Goal: Find specific fact: Find specific fact

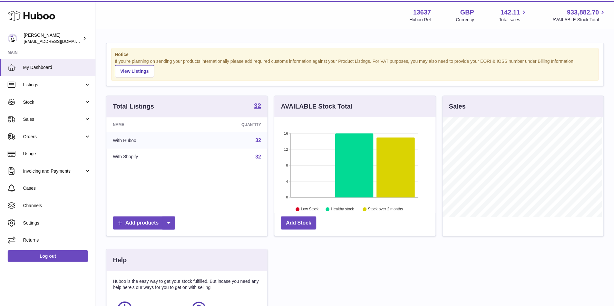
scroll to position [101, 162]
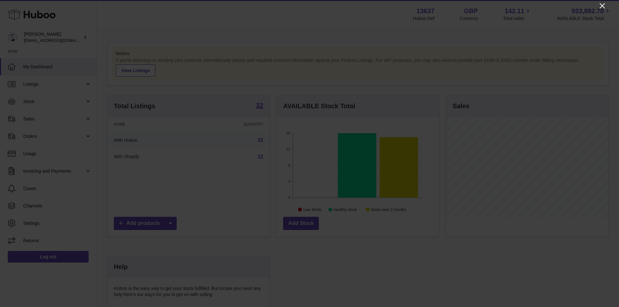
click at [603, 7] on icon "Close" at bounding box center [602, 6] width 8 height 8
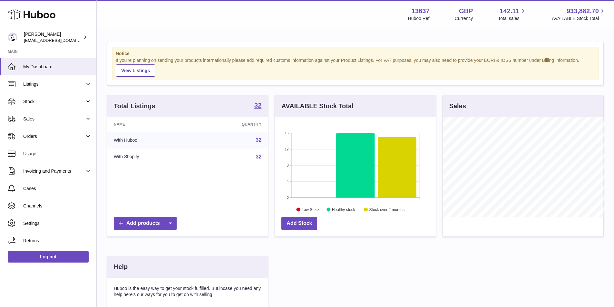
scroll to position [322095, 322035]
click at [49, 85] on span "Listings" at bounding box center [54, 84] width 62 height 6
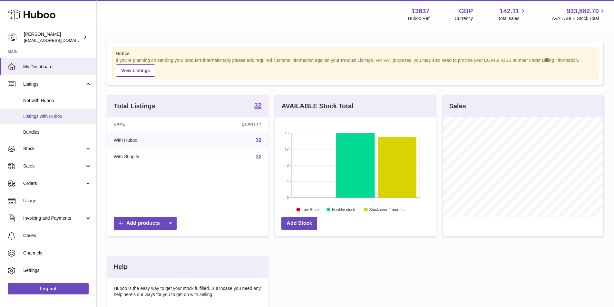
click at [55, 120] on link "Listings with Huboo" at bounding box center [48, 117] width 96 height 16
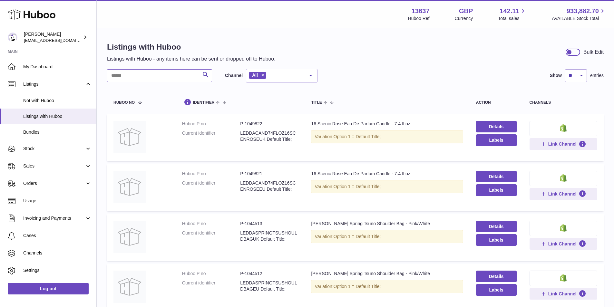
click at [152, 78] on input "text" at bounding box center [159, 75] width 105 height 13
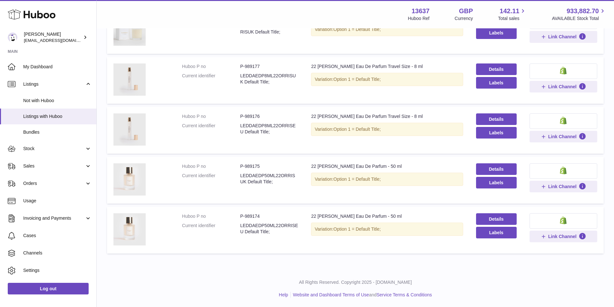
scroll to position [158, 0]
drag, startPoint x: 261, startPoint y: 168, endPoint x: 247, endPoint y: 166, distance: 13.7
click at [250, 166] on dd "P-989175" at bounding box center [269, 166] width 58 height 6
click at [247, 166] on dd "P-989175" at bounding box center [269, 166] width 58 height 6
drag, startPoint x: 245, startPoint y: 166, endPoint x: 269, endPoint y: 166, distance: 24.2
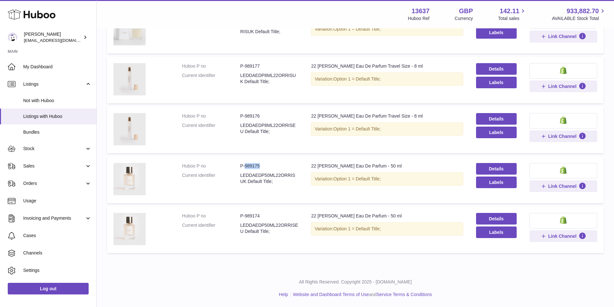
click at [269, 166] on dd "P-989175" at bounding box center [269, 166] width 58 height 6
copy dd "989175"
click at [413, 214] on div "22 [PERSON_NAME] Eau De Parfum - 50 ml" at bounding box center [387, 216] width 152 height 6
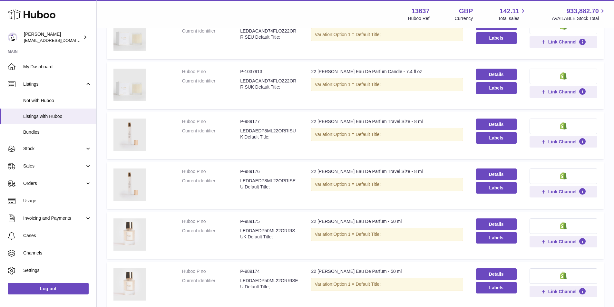
scroll to position [0, 0]
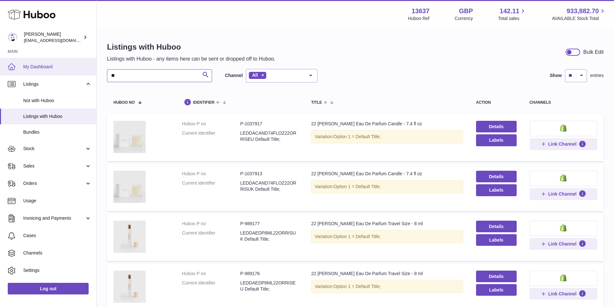
drag, startPoint x: 138, startPoint y: 75, endPoint x: 47, endPoint y: 71, distance: 90.7
click at [48, 77] on div "Huboo [PERSON_NAME] [EMAIL_ADDRESS][DOMAIN_NAME] Main My Dashboard Listings Not…" at bounding box center [307, 232] width 614 height 465
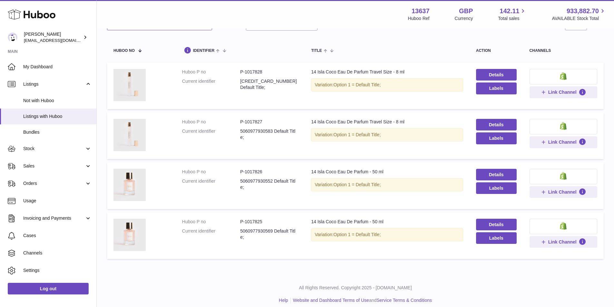
scroll to position [58, 0]
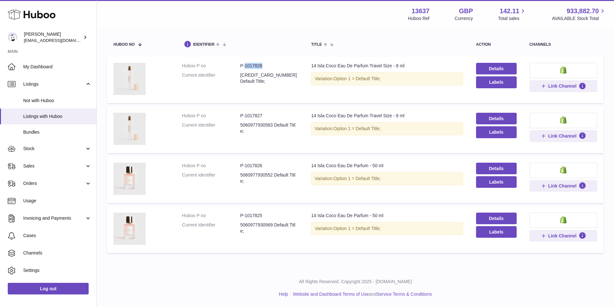
drag, startPoint x: 244, startPoint y: 65, endPoint x: 263, endPoint y: 65, distance: 18.7
click at [263, 65] on dd "P-1017828" at bounding box center [269, 66] width 58 height 6
copy dd "1017828"
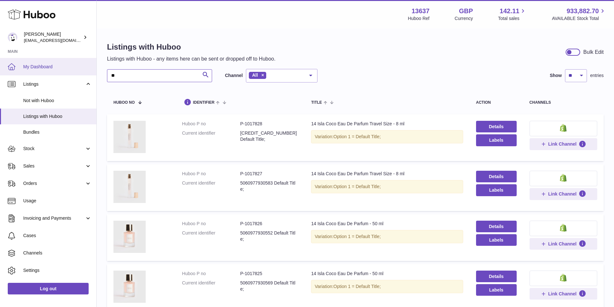
drag, startPoint x: 144, startPoint y: 73, endPoint x: 62, endPoint y: 64, distance: 83.0
click at [70, 75] on div "Huboo [PERSON_NAME] [EMAIL_ADDRESS][DOMAIN_NAME] Main My Dashboard Listings Not…" at bounding box center [307, 182] width 614 height 365
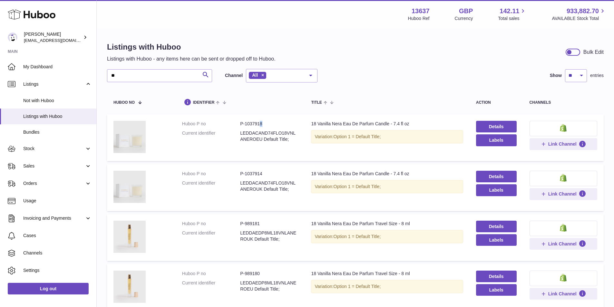
click at [259, 125] on dd "P-1037918" at bounding box center [269, 124] width 58 height 6
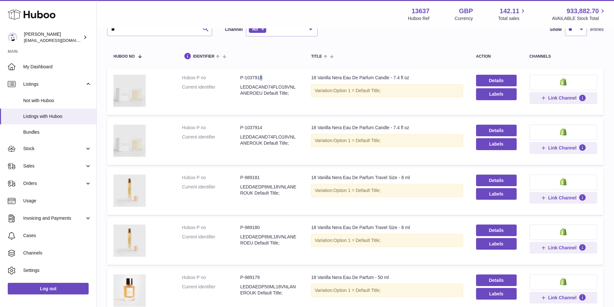
scroll to position [64, 0]
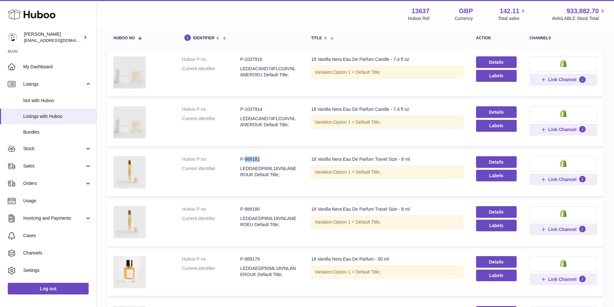
drag, startPoint x: 261, startPoint y: 159, endPoint x: 245, endPoint y: 158, distance: 16.1
click at [245, 158] on dd "P-989181" at bounding box center [269, 159] width 58 height 6
copy dd "989181"
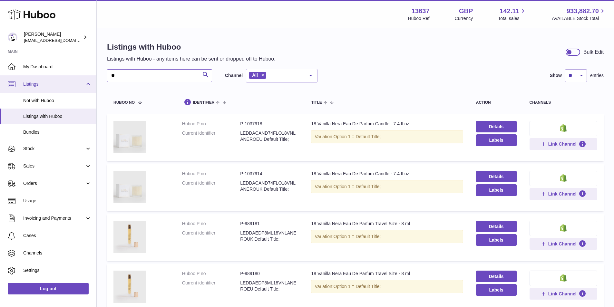
drag, startPoint x: 153, startPoint y: 74, endPoint x: 46, endPoint y: 78, distance: 107.0
click at [46, 78] on div "Huboo [PERSON_NAME] [EMAIL_ADDRESS][DOMAIN_NAME] Main My Dashboard Listings Not…" at bounding box center [307, 232] width 614 height 465
type input "**"
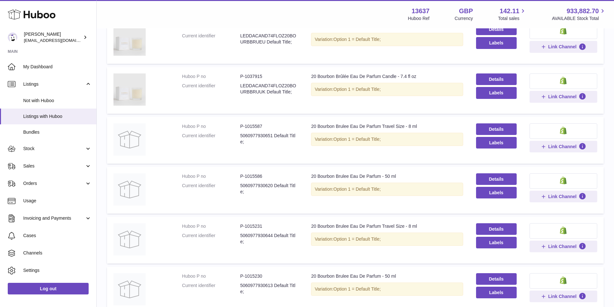
scroll to position [129, 0]
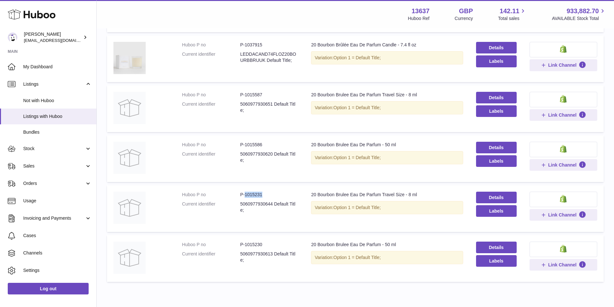
drag, startPoint x: 244, startPoint y: 193, endPoint x: 265, endPoint y: 193, distance: 20.6
click at [265, 193] on dd "P-1015231" at bounding box center [269, 195] width 58 height 6
copy dd "1015231"
